Goal: Task Accomplishment & Management: Use online tool/utility

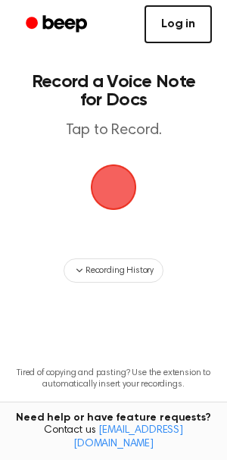
click at [185, 22] on link "Log in" at bounding box center [178, 24] width 67 height 38
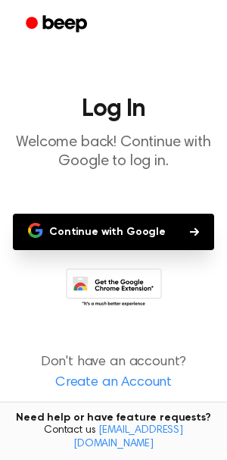
click at [158, 234] on button "Continue with Google" at bounding box center [113, 232] width 201 height 36
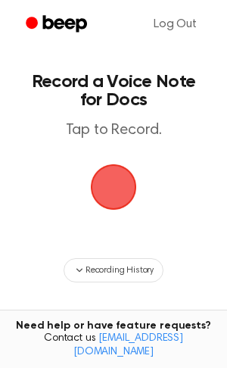
click at [114, 173] on span "button" at bounding box center [113, 187] width 42 height 42
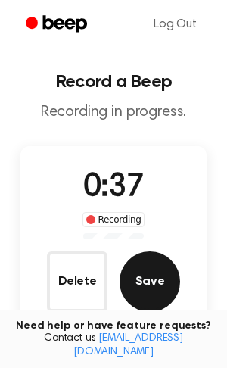
click at [126, 288] on button "Save" at bounding box center [150, 281] width 61 height 61
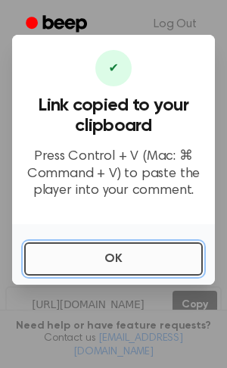
click at [142, 258] on button "OK" at bounding box center [113, 258] width 179 height 33
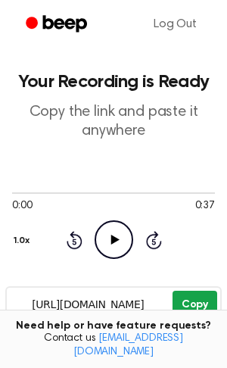
click at [181, 298] on button "Copy" at bounding box center [195, 305] width 45 height 28
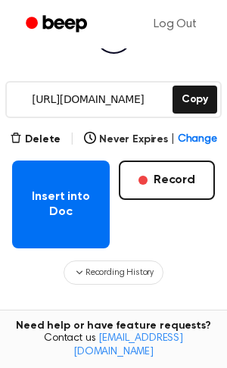
scroll to position [203, 0]
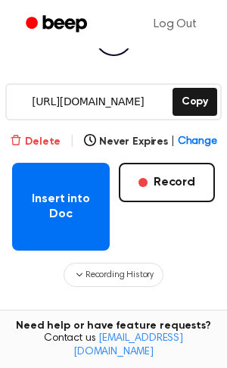
click at [36, 148] on button "Delete" at bounding box center [35, 142] width 51 height 16
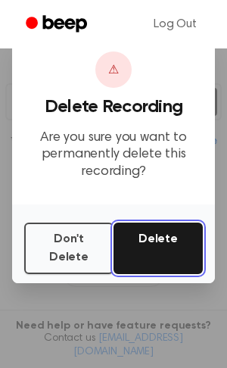
click at [183, 249] on button "Delete" at bounding box center [158, 249] width 89 height 52
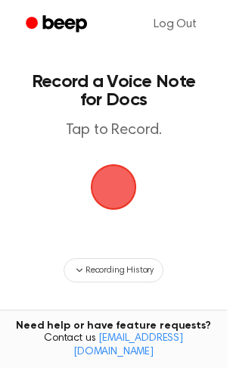
click at [117, 188] on span "button" at bounding box center [113, 187] width 67 height 67
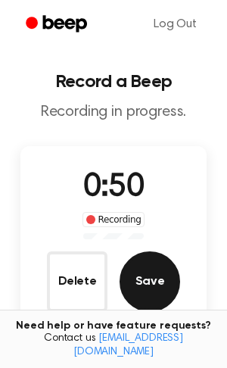
click at [148, 286] on button "Save" at bounding box center [150, 281] width 61 height 61
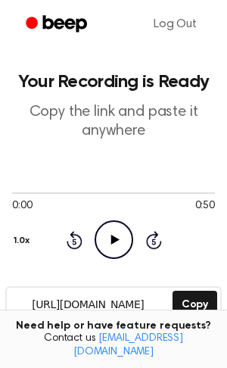
click at [197, 320] on div "[URL][DOMAIN_NAME] Copy" at bounding box center [113, 304] width 217 height 37
click at [197, 304] on button "Copy" at bounding box center [195, 305] width 45 height 28
